Goal: Book appointment/travel/reservation

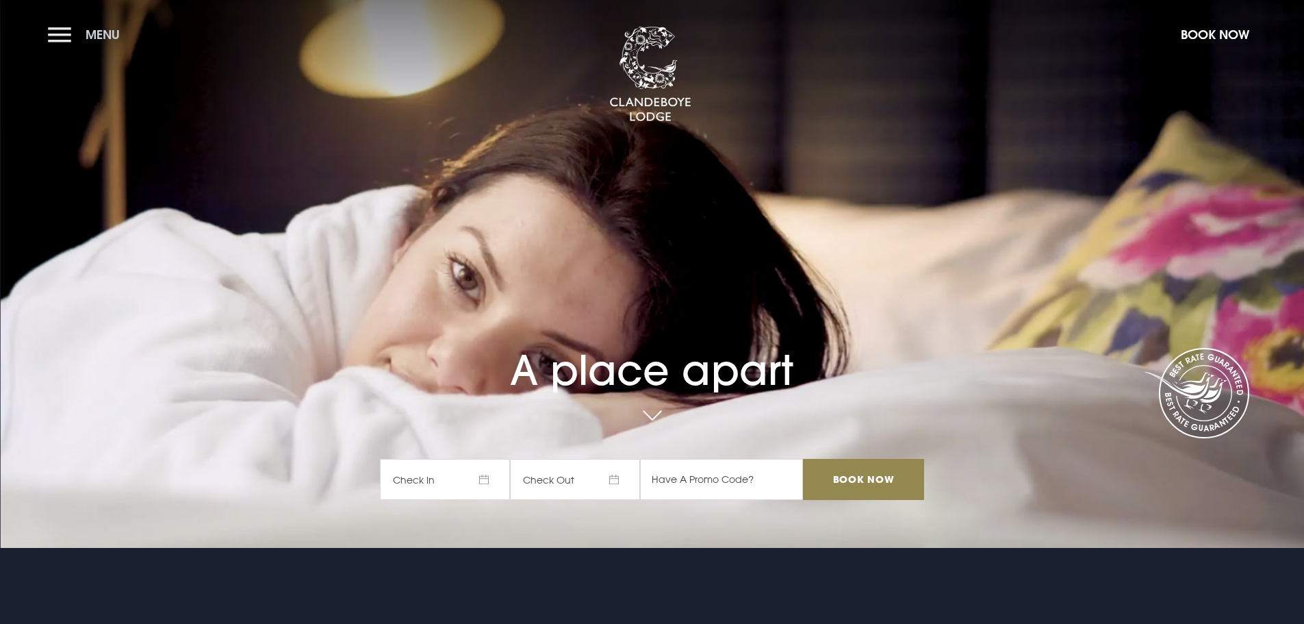
click at [66, 33] on button "Menu" at bounding box center [87, 34] width 79 height 29
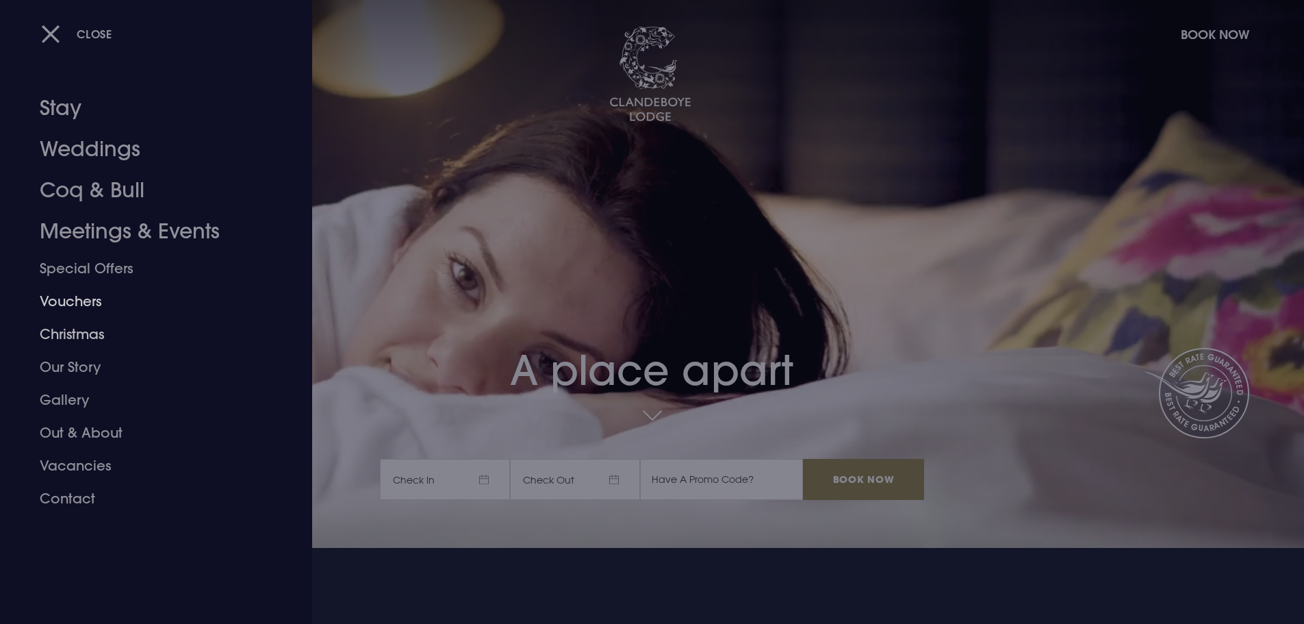
click at [64, 330] on link "Christmas" at bounding box center [148, 334] width 216 height 33
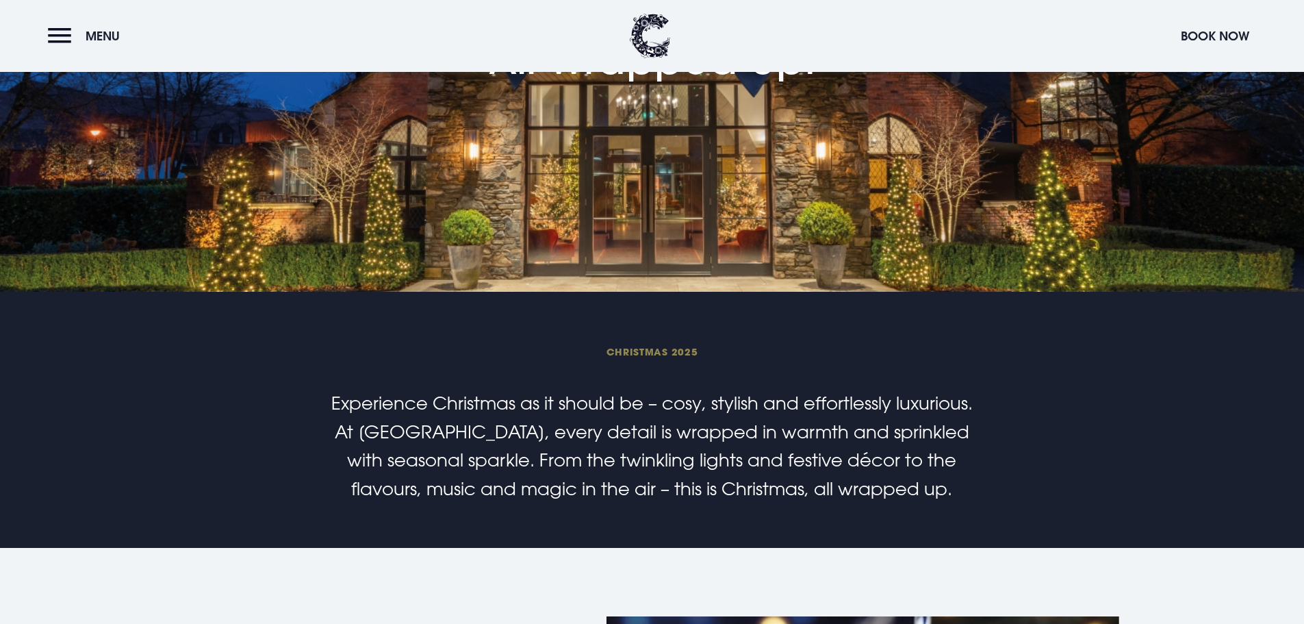
scroll to position [411, 0]
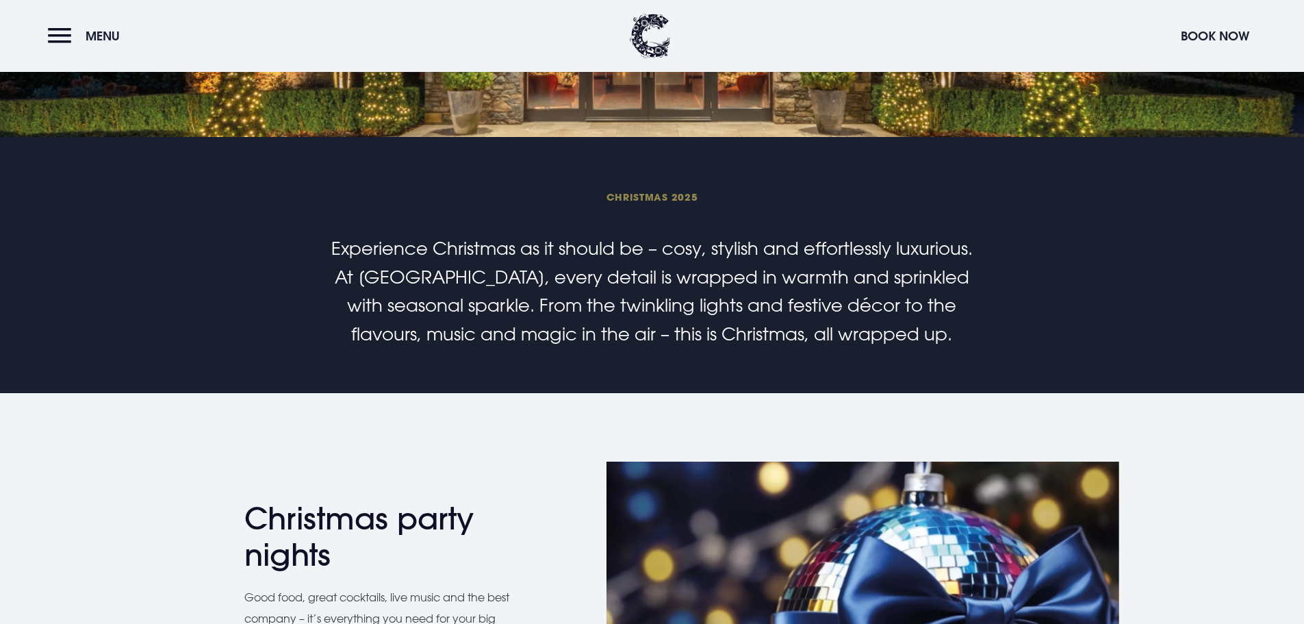
click at [1214, 51] on header "Menu Book Now" at bounding box center [652, 36] width 1304 height 72
click at [1211, 36] on button "Book Now" at bounding box center [1215, 35] width 82 height 29
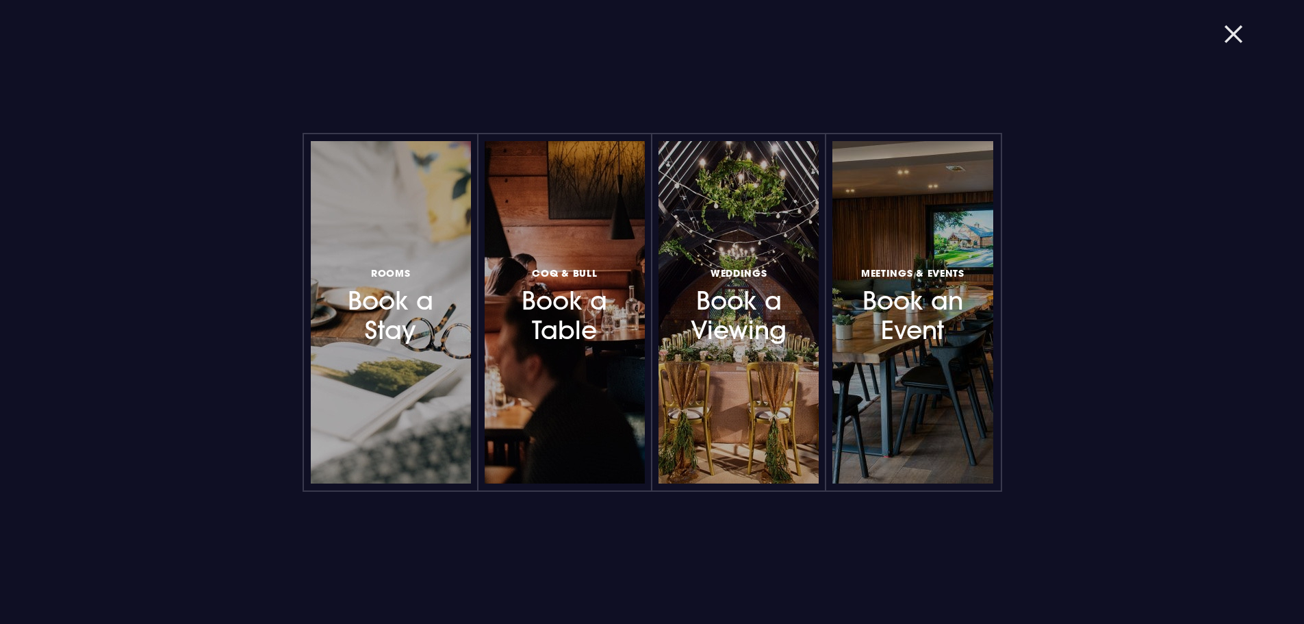
click at [1233, 28] on button "button" at bounding box center [1242, 34] width 36 height 14
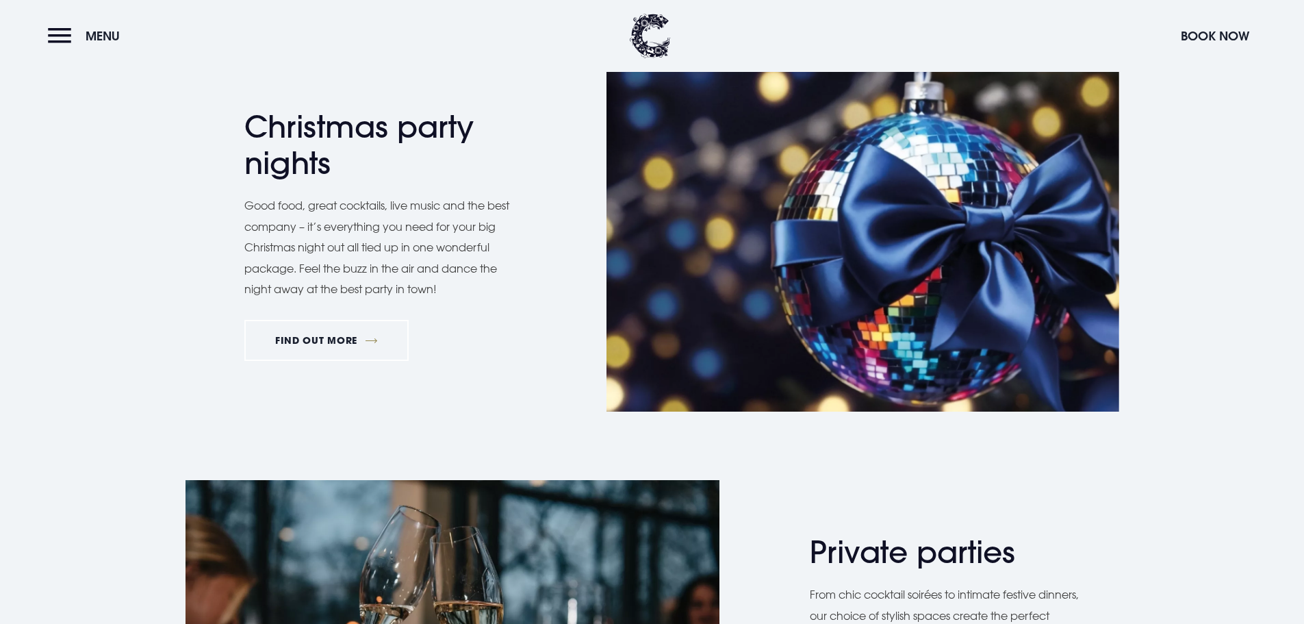
scroll to position [821, 0]
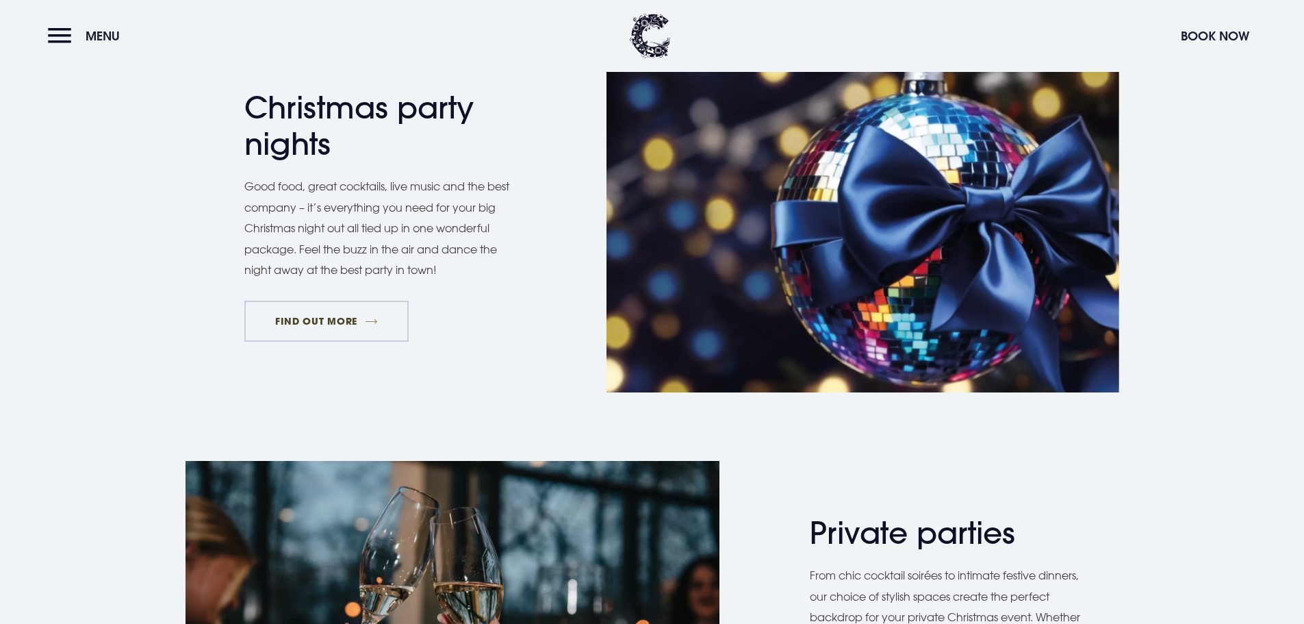
click at [322, 318] on link "FIND OUT MORE" at bounding box center [326, 320] width 165 height 41
